Goal: Use online tool/utility: Use online tool/utility

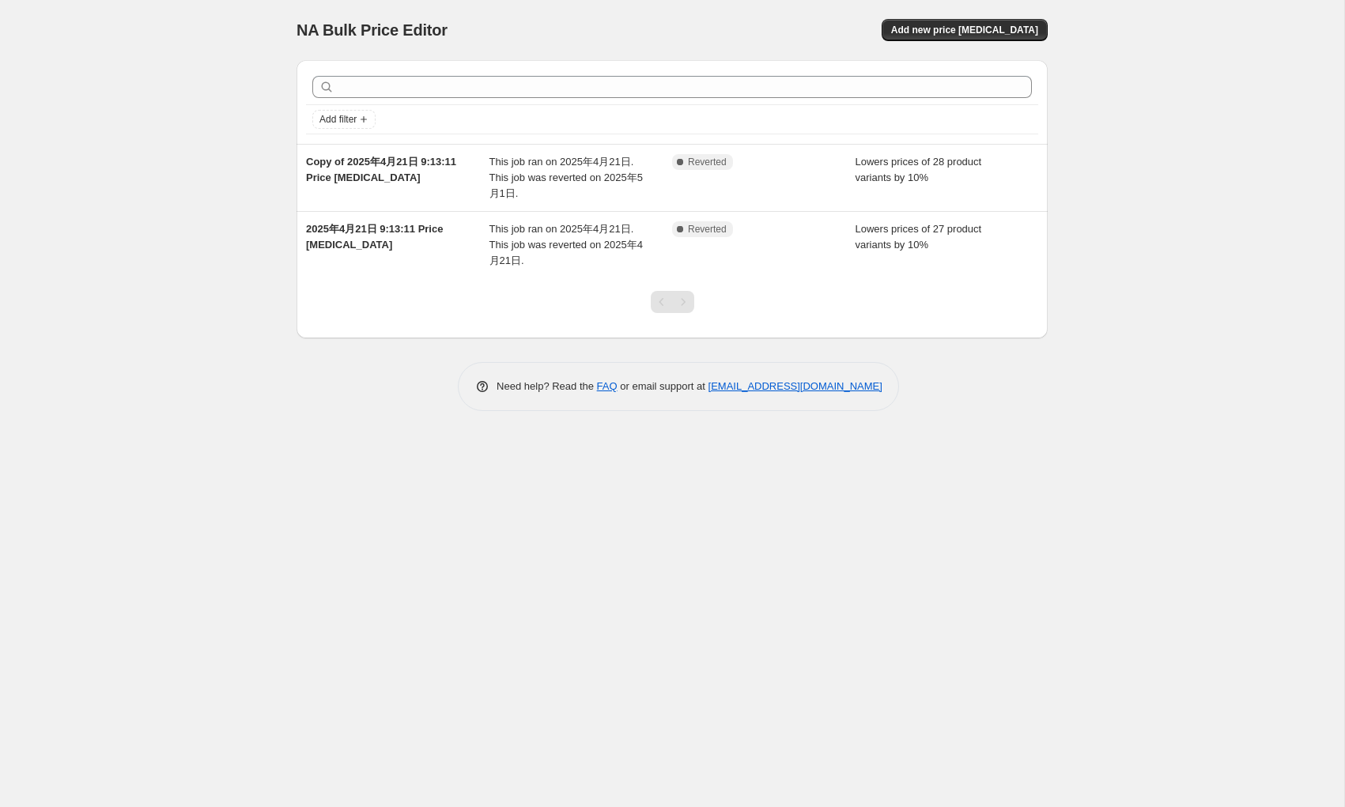
click at [1298, 209] on div "NA Bulk Price Editor. This page is ready NA Bulk Price Editor Add new price cha…" at bounding box center [672, 403] width 1344 height 807
click at [1251, 183] on div "NA Bulk Price Editor. This page is ready NA Bulk Price Editor Add new price cha…" at bounding box center [672, 403] width 1344 height 807
click at [1143, 440] on div "NA Bulk Price Editor. This page is ready NA Bulk Price Editor Add new price cha…" at bounding box center [672, 403] width 1344 height 807
click at [1158, 157] on div "NA Bulk Price Editor. This page is ready NA Bulk Price Editor Add new price cha…" at bounding box center [672, 403] width 1344 height 807
click at [1175, 162] on div "NA Bulk Price Editor. This page is ready NA Bulk Price Editor Add new price cha…" at bounding box center [672, 403] width 1344 height 807
